Goal: Task Accomplishment & Management: Use online tool/utility

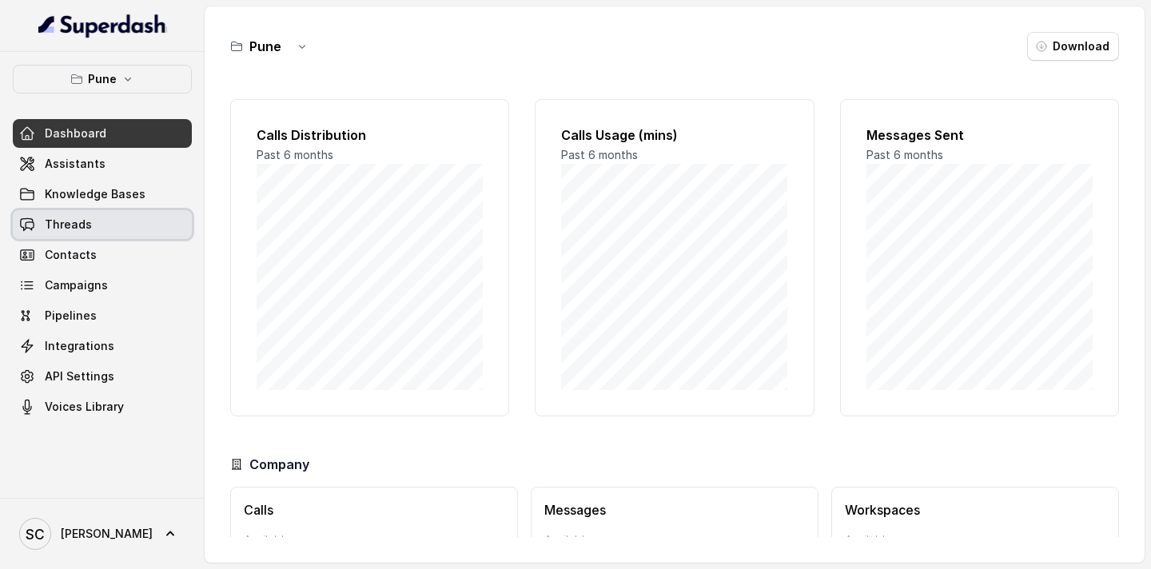
click at [121, 233] on link "Threads" at bounding box center [102, 224] width 179 height 29
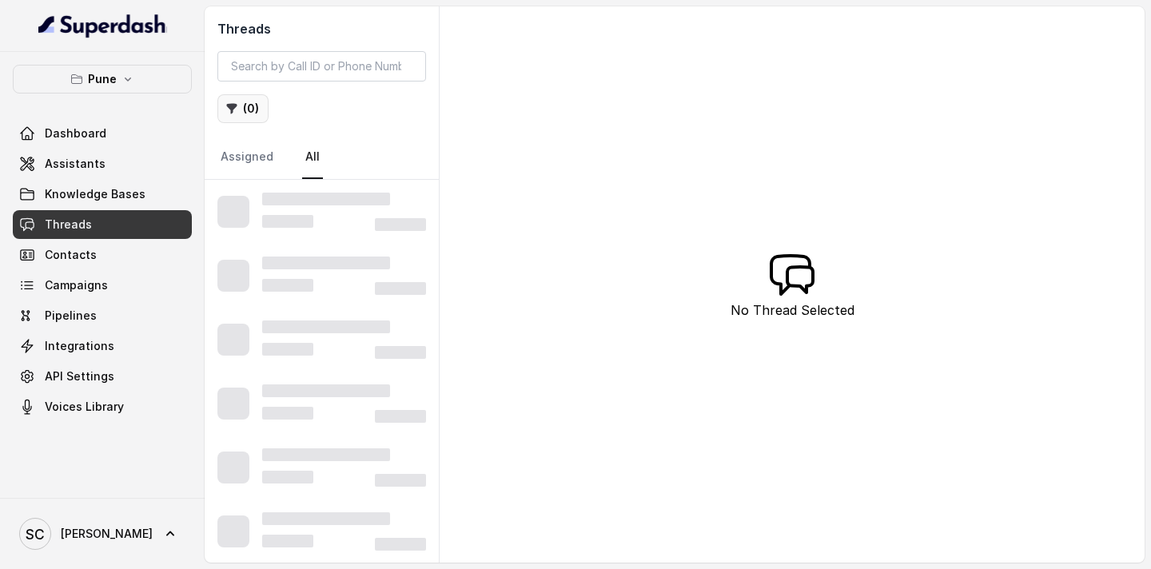
click at [255, 111] on button "( 0 )" at bounding box center [242, 108] width 51 height 29
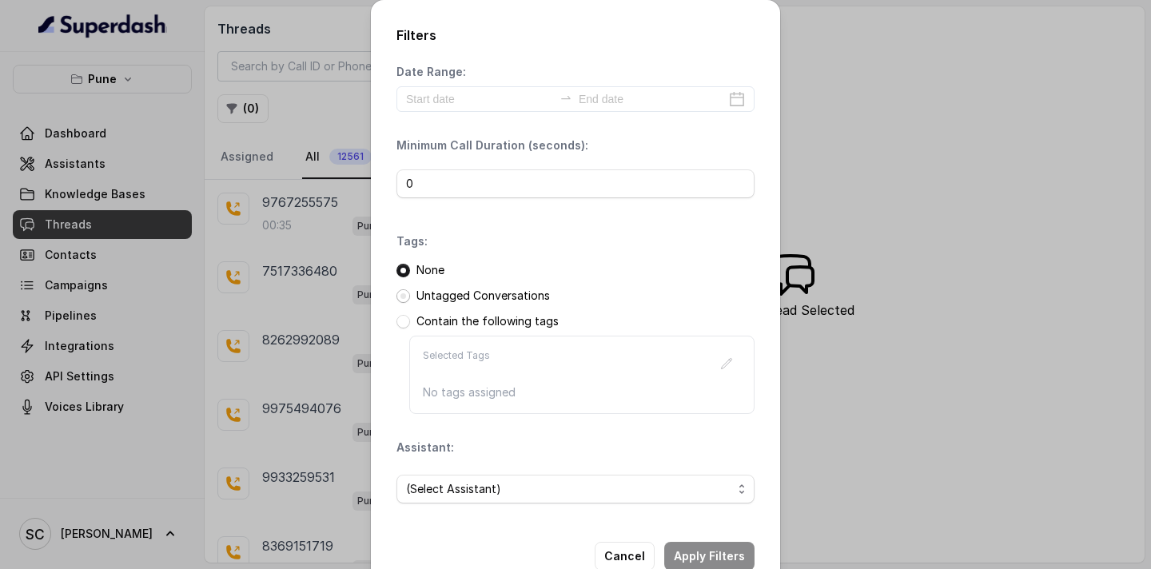
click at [400, 297] on span at bounding box center [403, 296] width 14 height 14
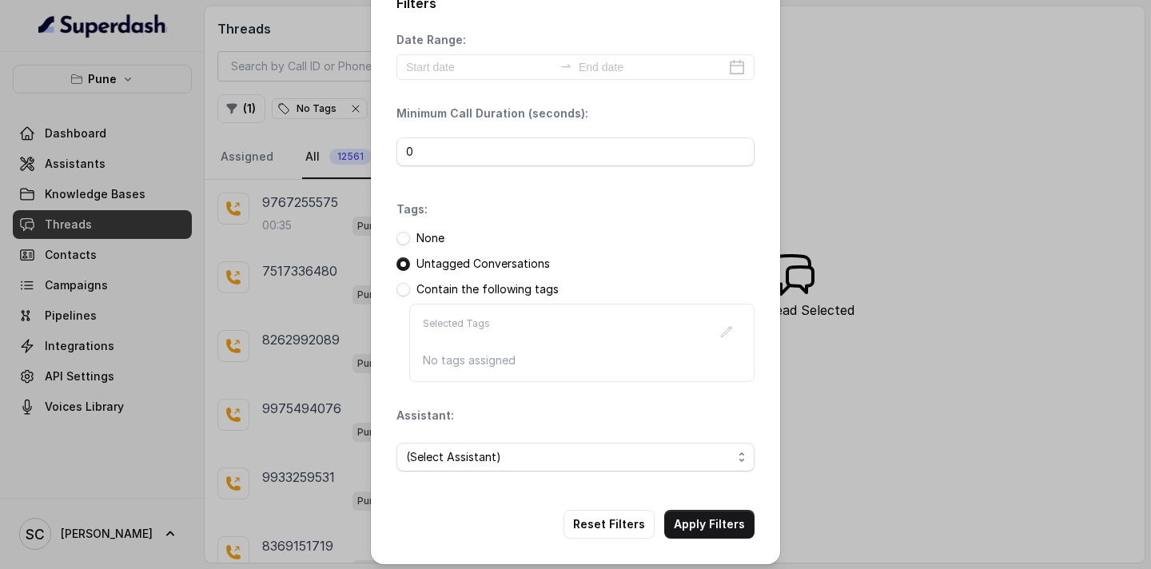
scroll to position [40, 0]
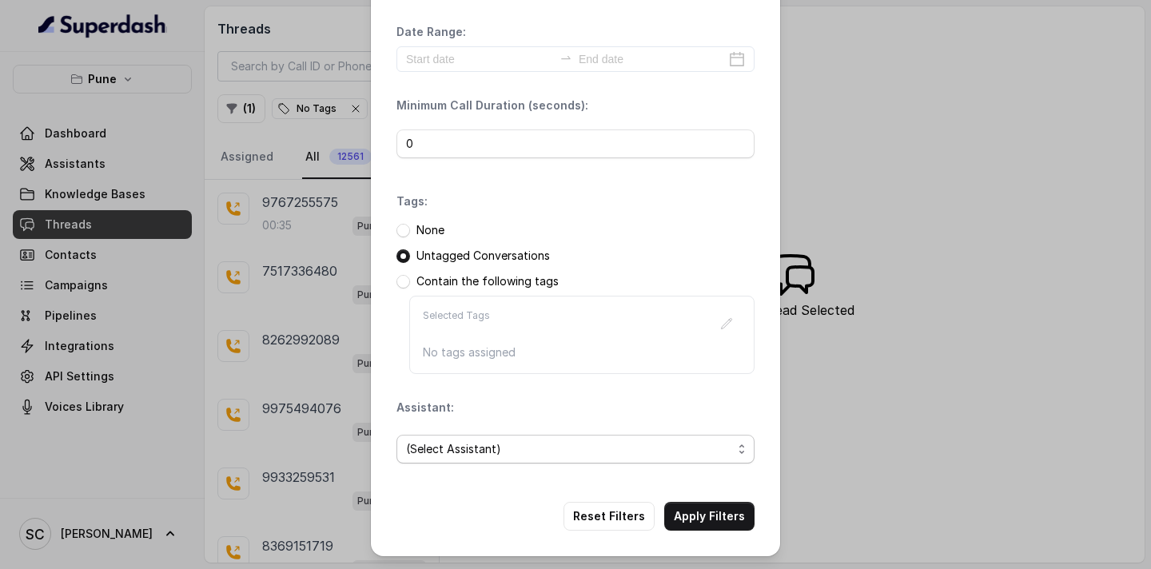
click at [552, 450] on span "(Select Assistant)" at bounding box center [569, 449] width 326 height 19
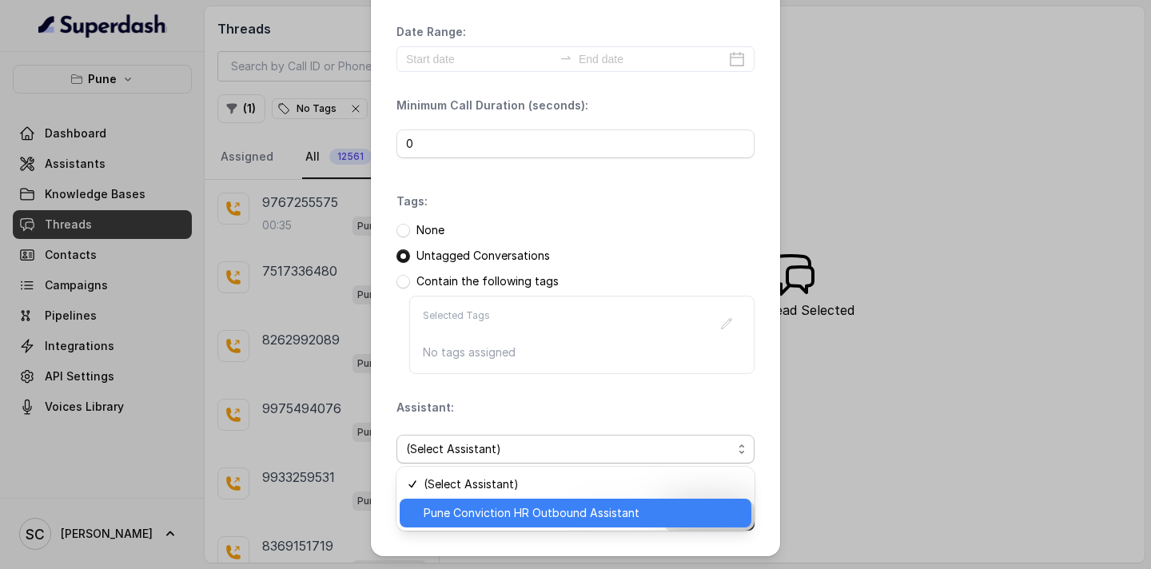
click at [495, 511] on span "Pune Conviction HR Outbound Assistant" at bounding box center [583, 512] width 318 height 19
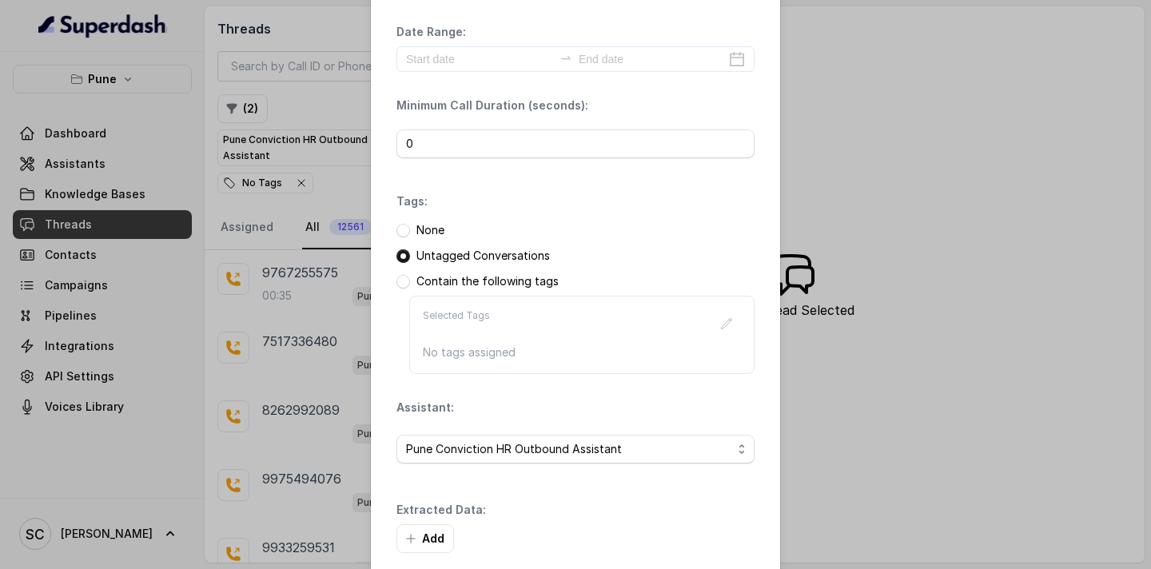
scroll to position [117, 0]
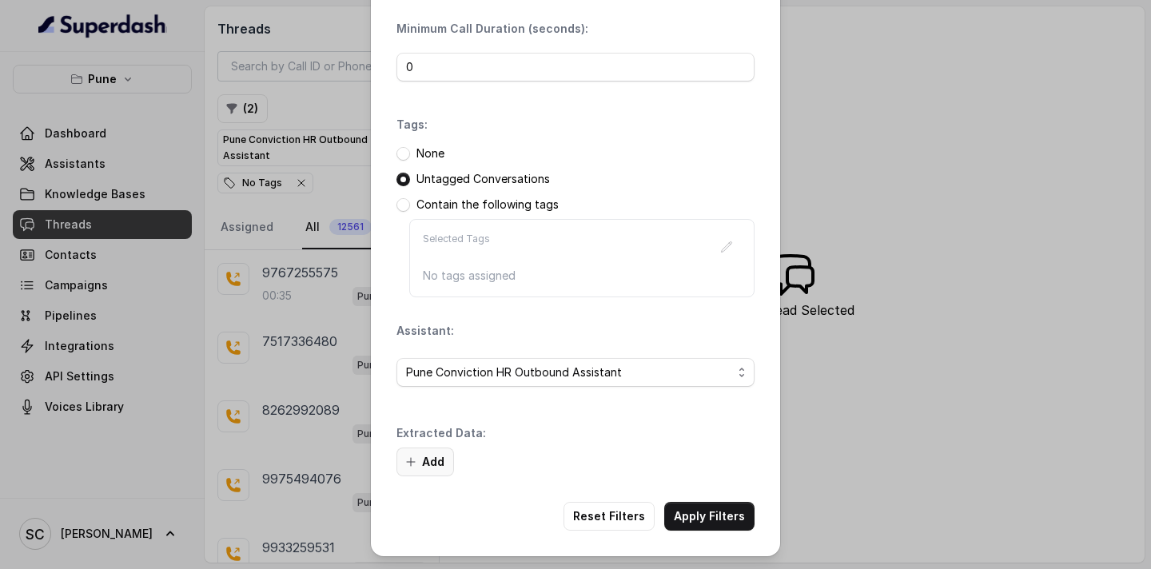
click at [428, 460] on button "Add" at bounding box center [425, 462] width 58 height 29
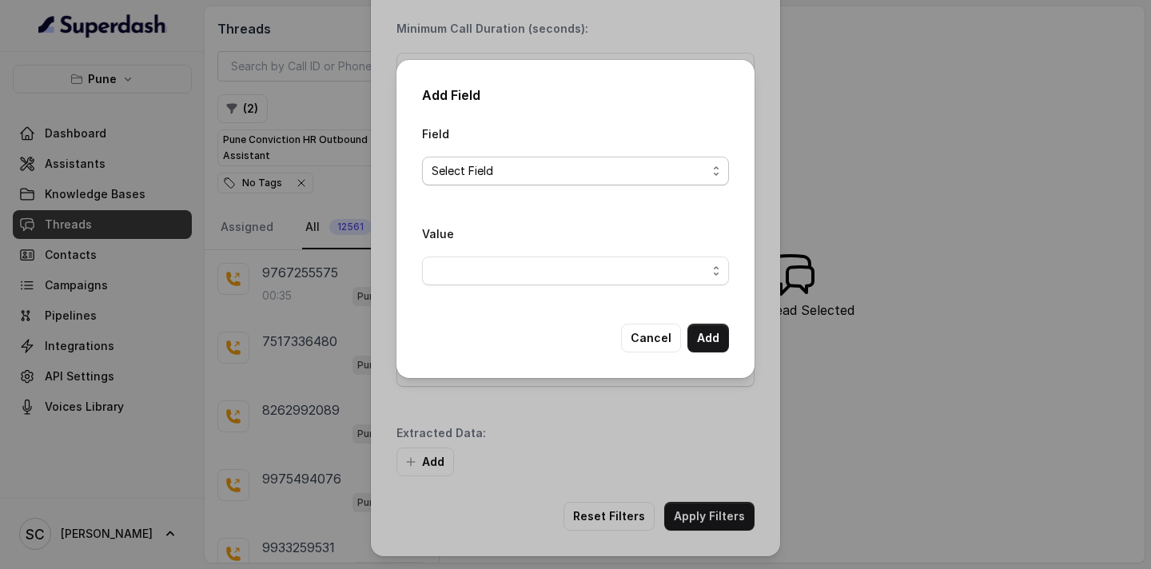
click at [558, 181] on span "Select Field" at bounding box center [575, 171] width 307 height 29
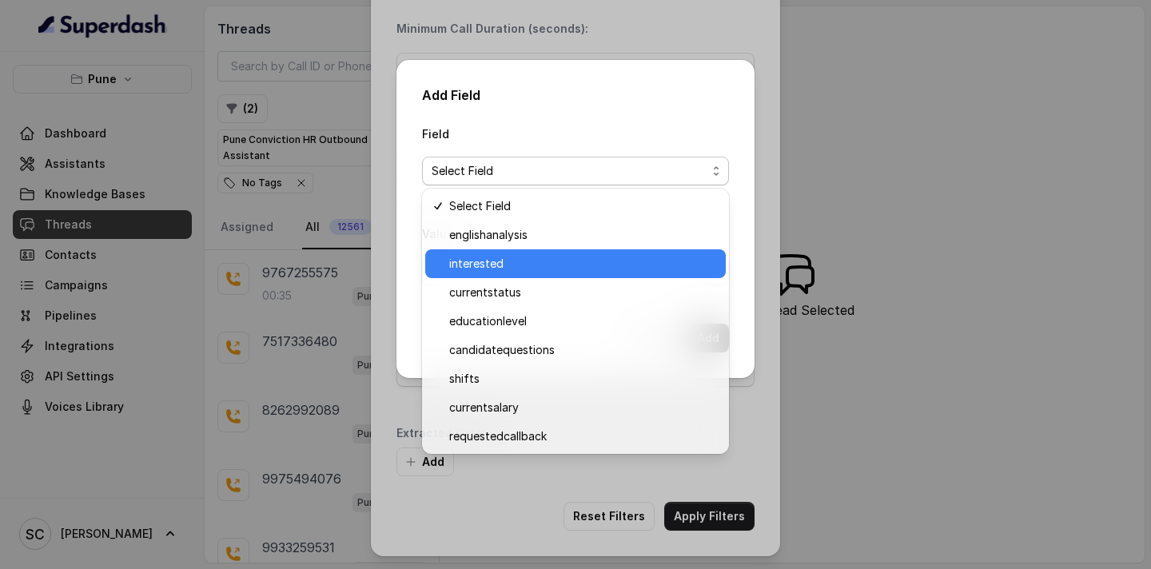
click at [531, 254] on span "interested" at bounding box center [582, 263] width 267 height 19
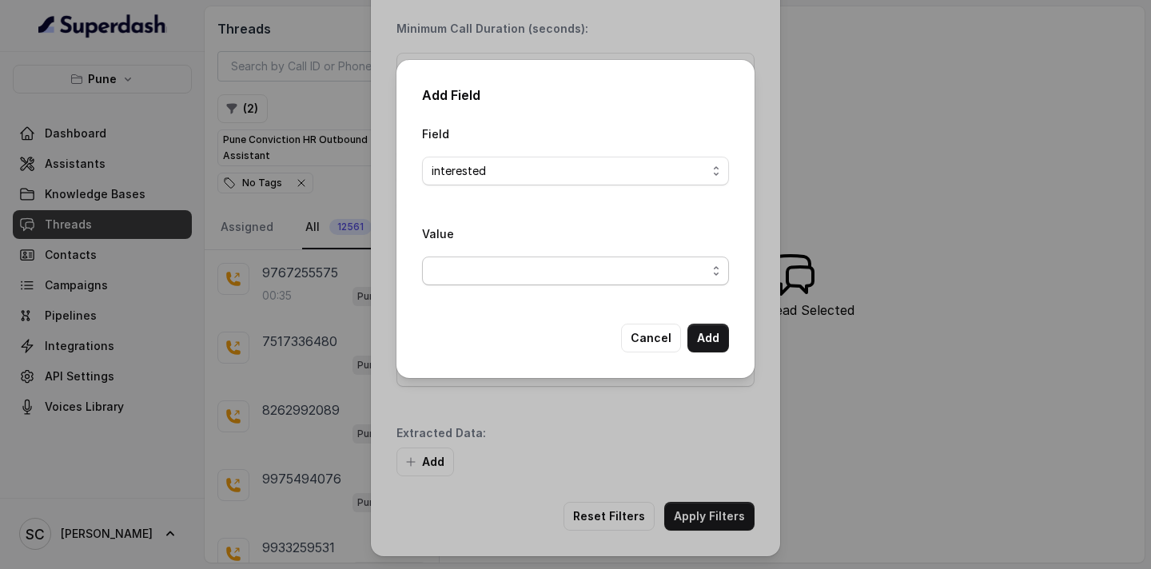
click at [519, 283] on span "button" at bounding box center [575, 271] width 307 height 29
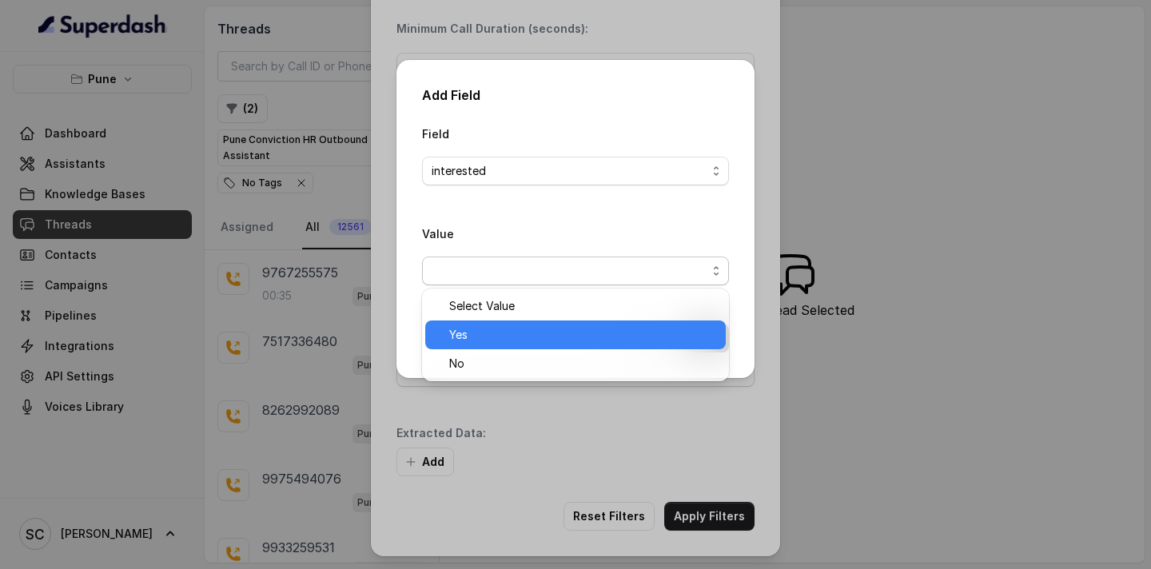
click at [501, 330] on span "Yes" at bounding box center [582, 334] width 267 height 19
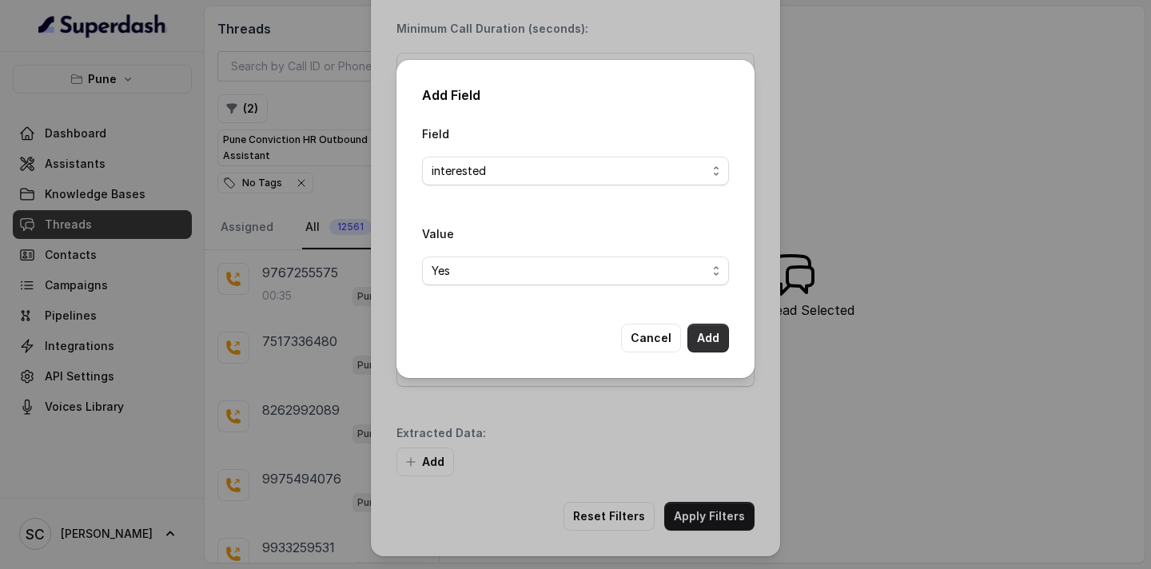
click at [704, 335] on button "Add" at bounding box center [708, 338] width 42 height 29
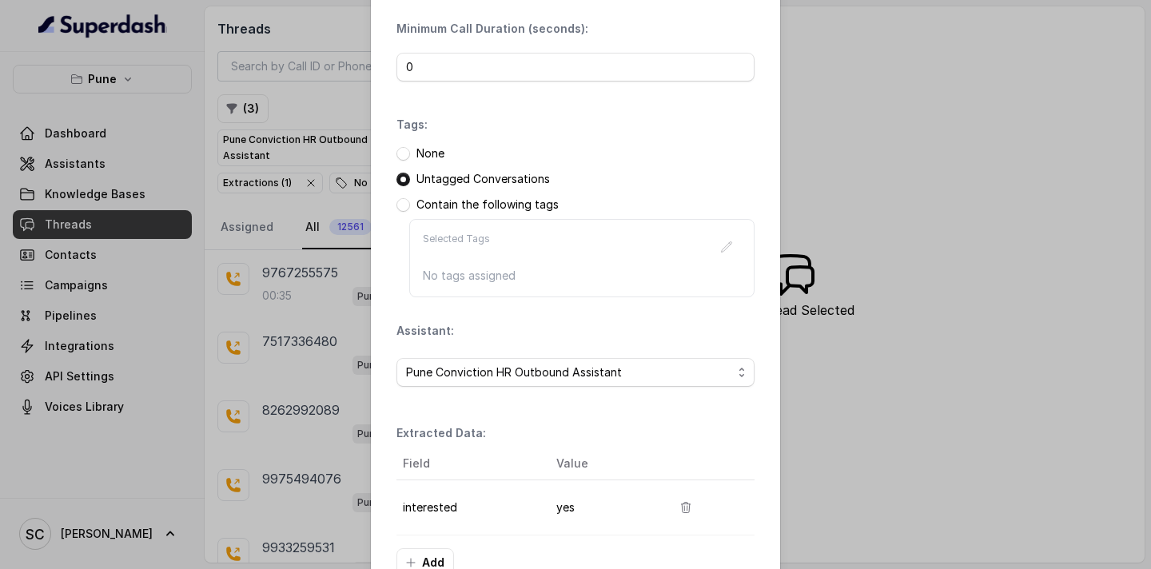
scroll to position [217, 0]
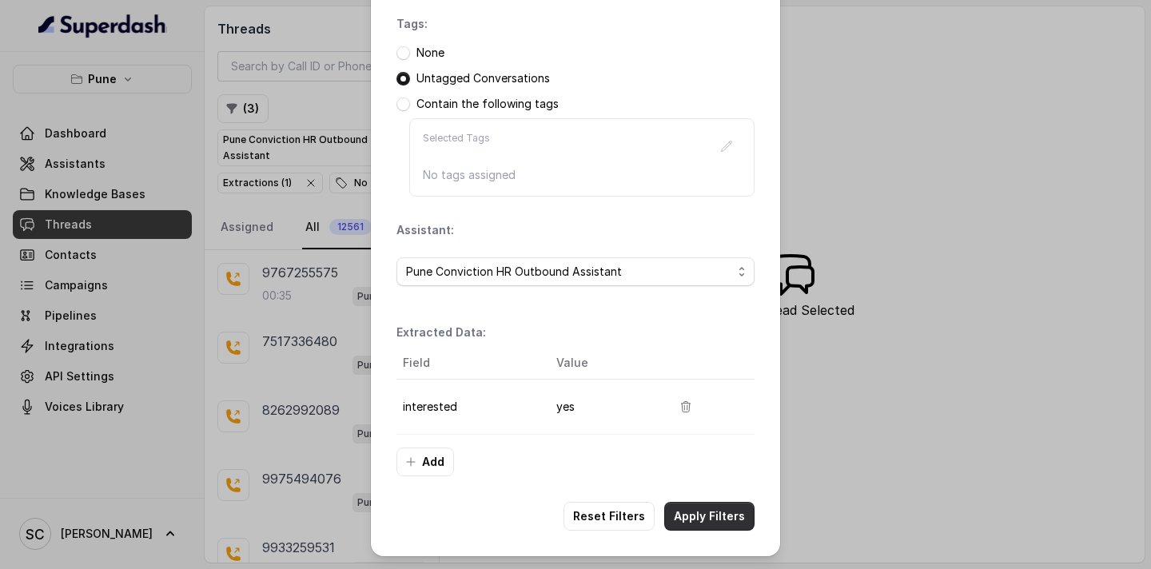
click at [694, 520] on button "Apply Filters" at bounding box center [709, 516] width 90 height 29
